Goal: Navigation & Orientation: Find specific page/section

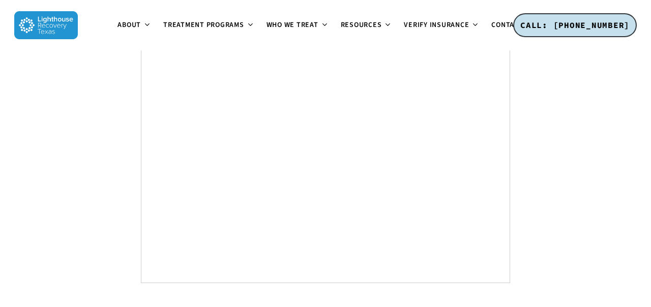
scroll to position [3917, 0]
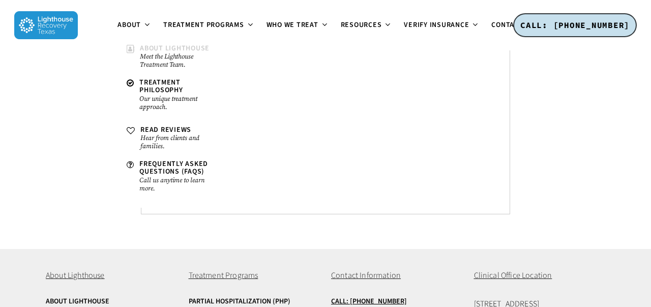
click at [145, 48] on span "About Lighthouse" at bounding box center [175, 48] width 70 height 10
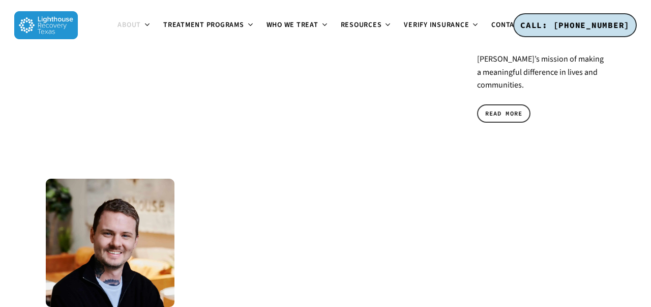
scroll to position [1210, 0]
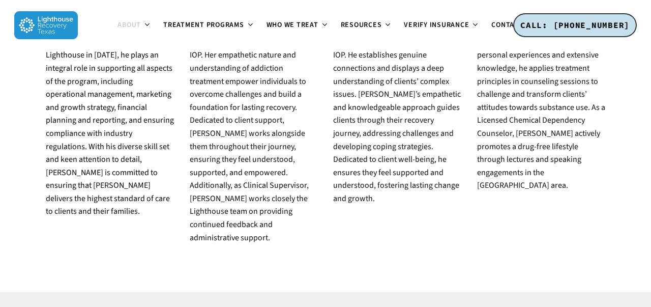
click at [44, 22] on img at bounding box center [46, 25] width 64 height 28
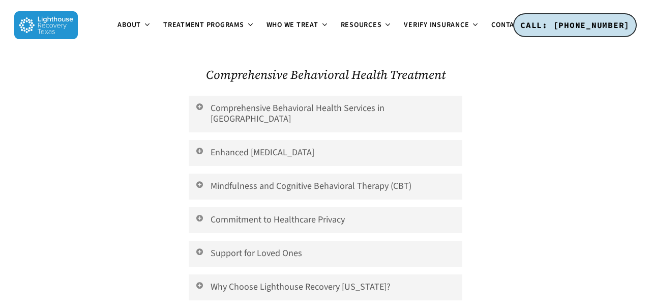
scroll to position [2168, 0]
